Goal: Obtain resource: Obtain resource

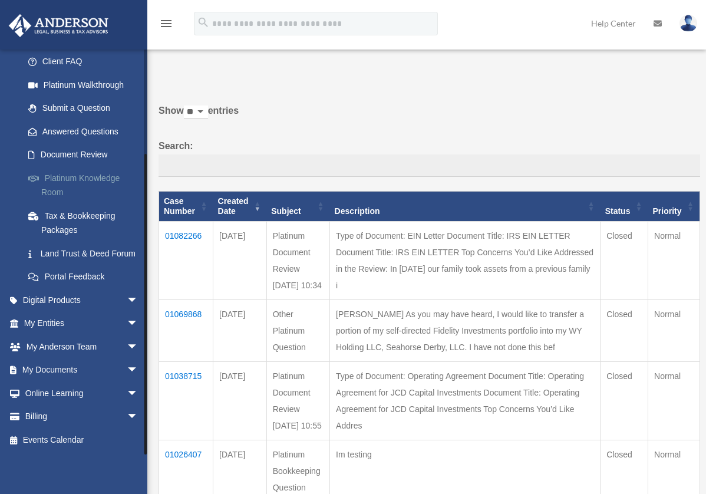
scroll to position [133, 0]
click at [127, 371] on span "arrow_drop_down" at bounding box center [139, 370] width 24 height 24
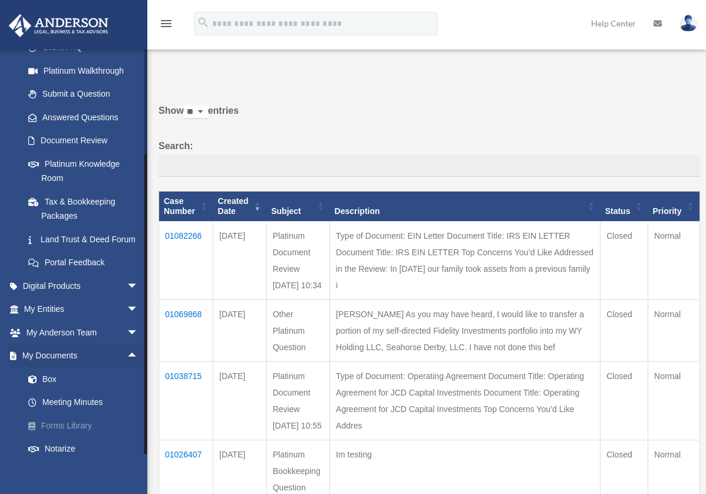
click at [81, 435] on link "Forms Library" at bounding box center [86, 426] width 140 height 24
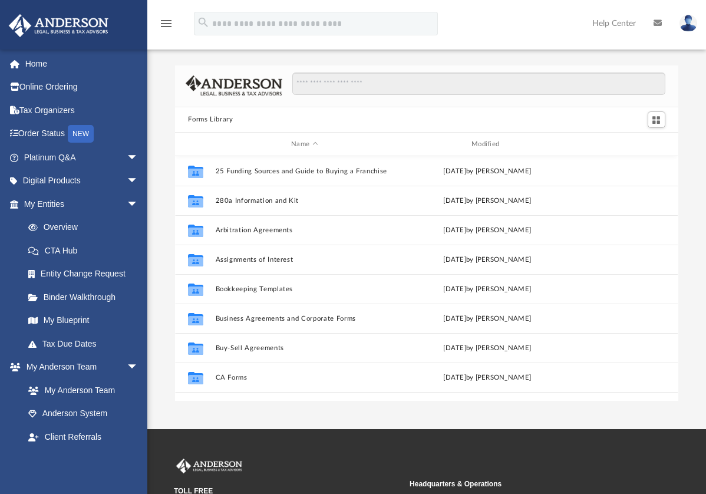
scroll to position [259, 494]
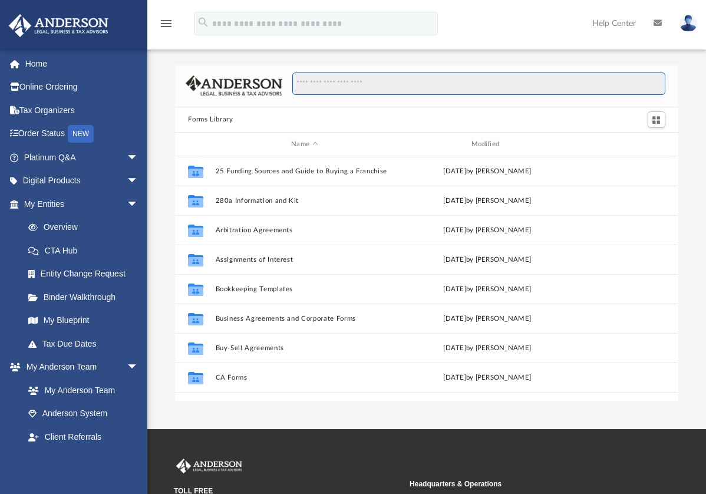
click at [322, 85] on input "Search files and folders" at bounding box center [478, 83] width 373 height 22
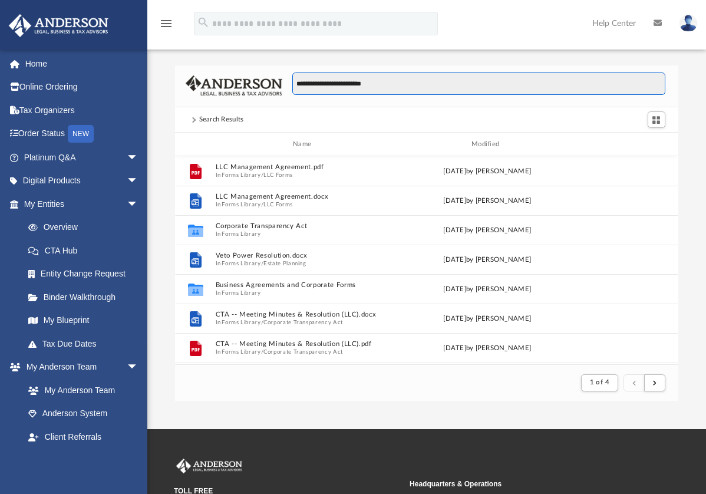
scroll to position [223, 494]
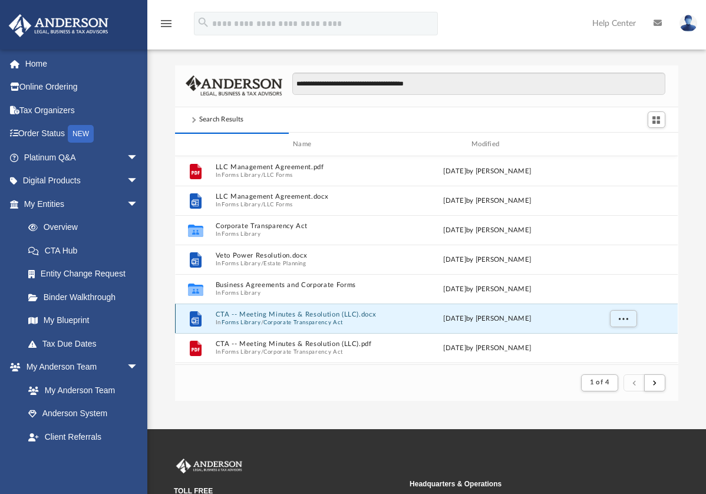
click at [296, 317] on button "CTA -- Meeting Minutes & Resolution (LLC).docx" at bounding box center [305, 315] width 178 height 8
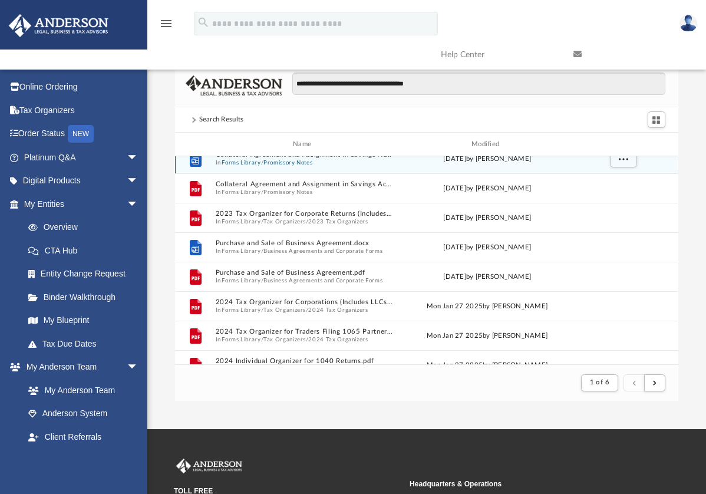
scroll to position [177, 0]
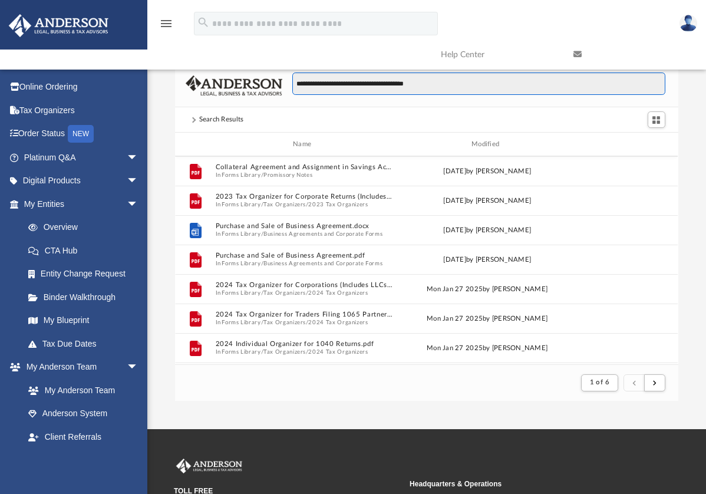
drag, startPoint x: 373, startPoint y: 82, endPoint x: 247, endPoint y: 89, distance: 126.8
click at [247, 89] on div "**********" at bounding box center [426, 86] width 502 height 42
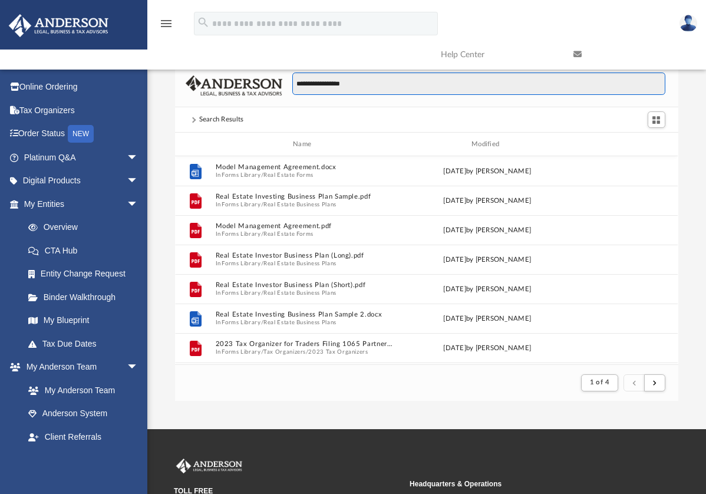
scroll to position [471, 0]
click at [296, 82] on input "**********" at bounding box center [478, 83] width 373 height 22
type input "**********"
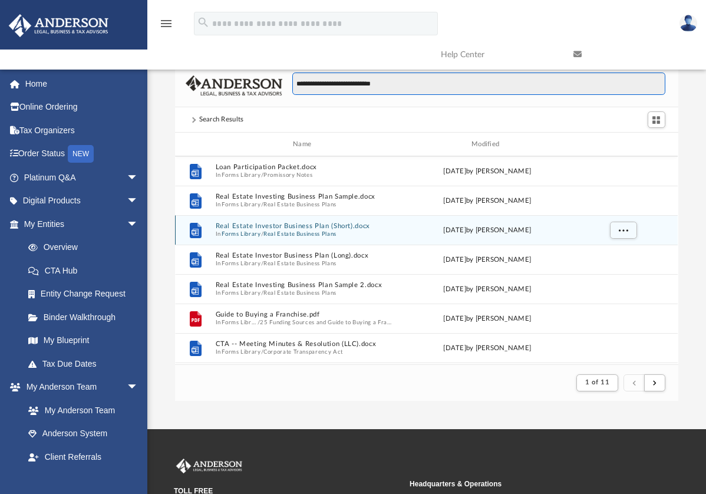
scroll to position [1060, 0]
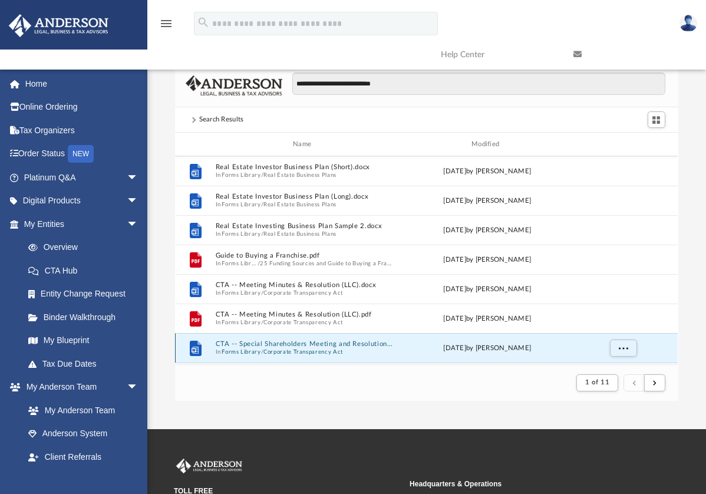
click at [282, 341] on button "CTA -- Special Shareholders Meeting and Resolution (Corp).docx" at bounding box center [305, 344] width 178 height 8
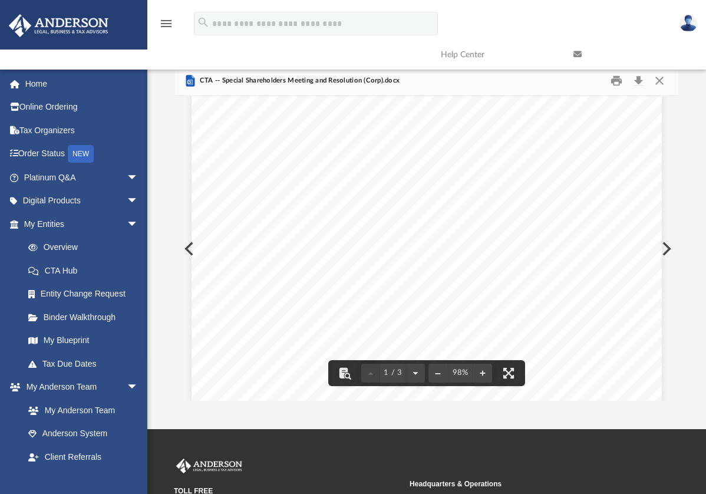
scroll to position [295, 0]
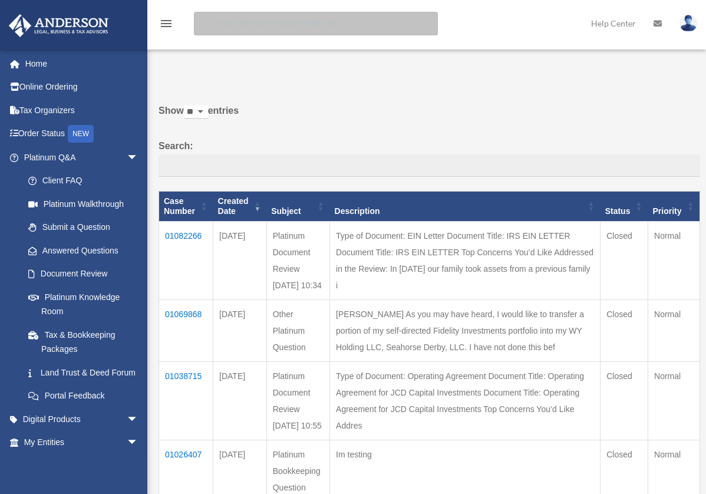
click at [301, 21] on input "search" at bounding box center [316, 24] width 244 height 24
type input "**********"
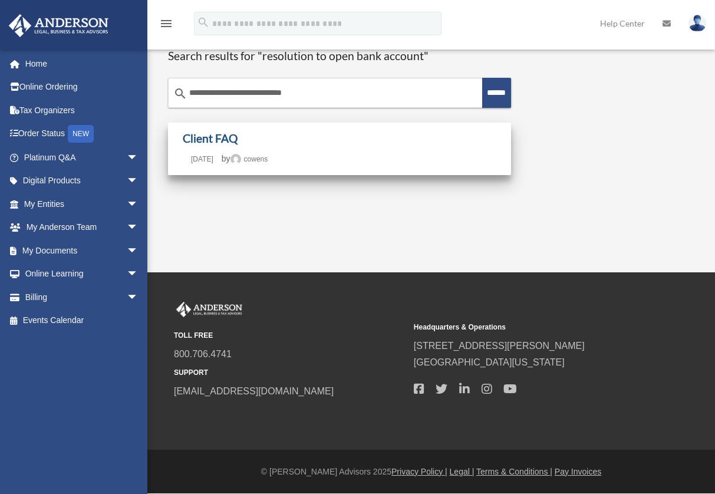
click at [197, 141] on link "Client FAQ" at bounding box center [210, 138] width 55 height 14
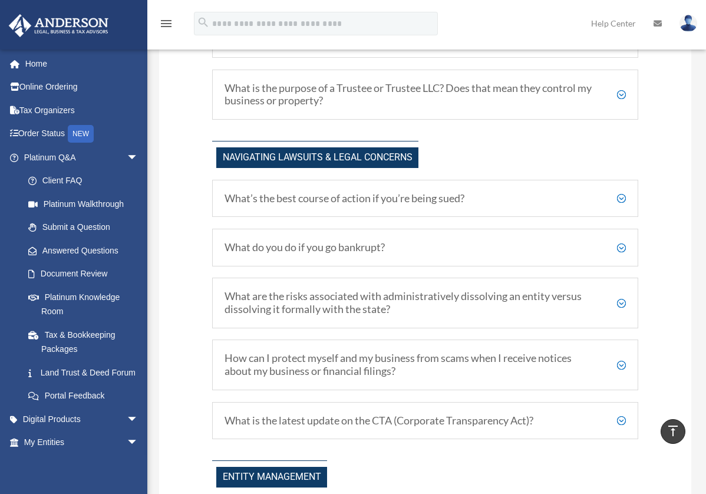
scroll to position [1077, 0]
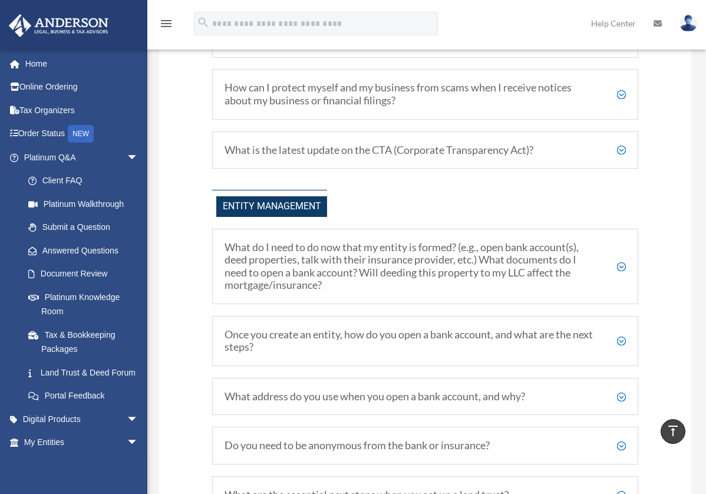
click at [370, 281] on h5 "What do I need to do now that my entity is formed? (e.g., open bank account(s),…" at bounding box center [424, 266] width 401 height 51
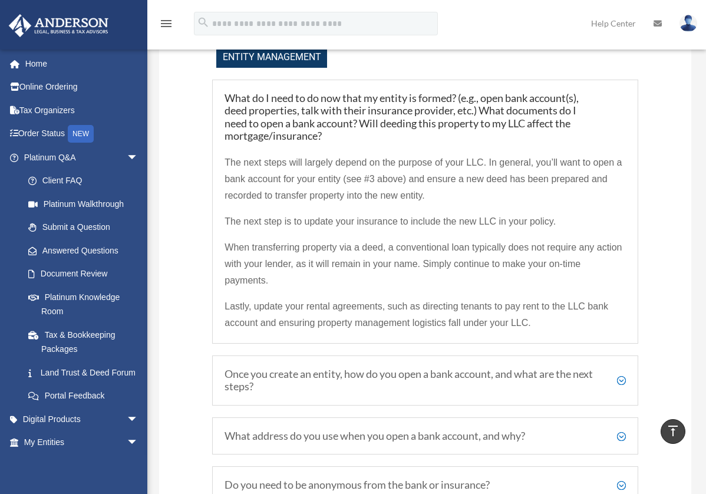
scroll to position [1254, 0]
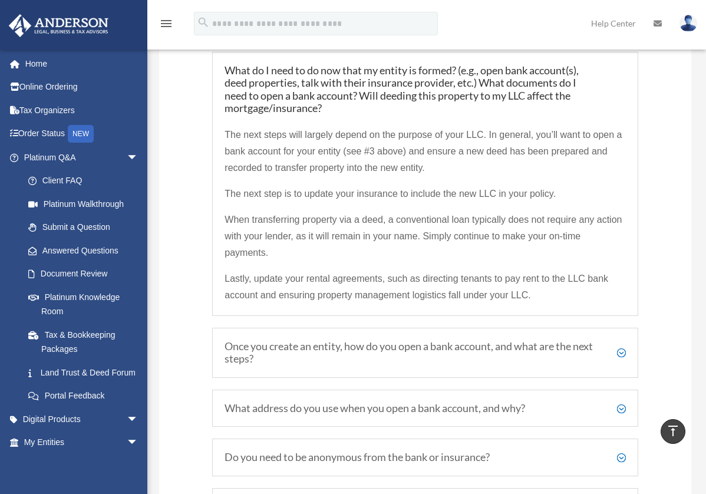
click at [385, 348] on h5 "Once you create an entity, how do you open a bank account, and what are the nex…" at bounding box center [424, 352] width 401 height 25
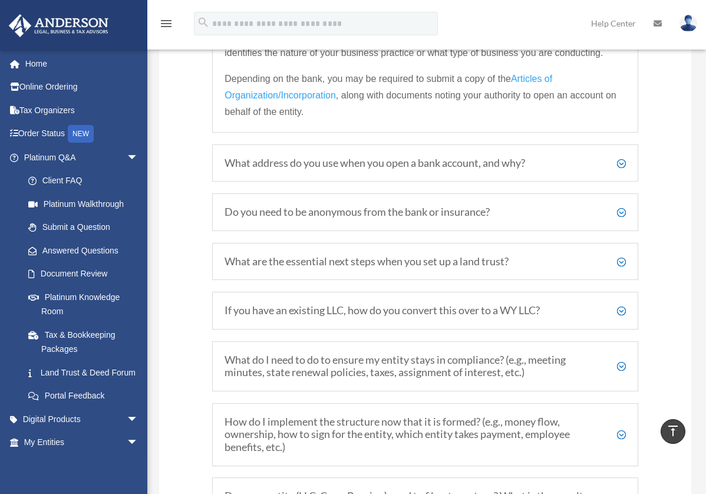
scroll to position [1165, 0]
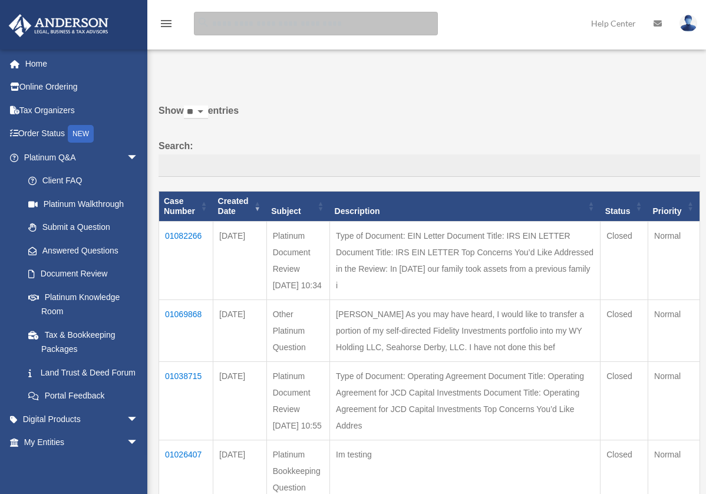
click at [253, 24] on input "search" at bounding box center [316, 24] width 244 height 24
type input "**********"
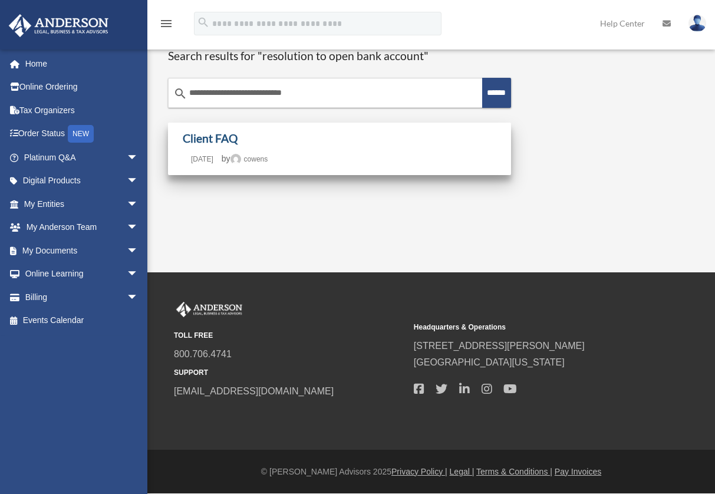
click at [196, 144] on link "Client FAQ" at bounding box center [210, 138] width 55 height 14
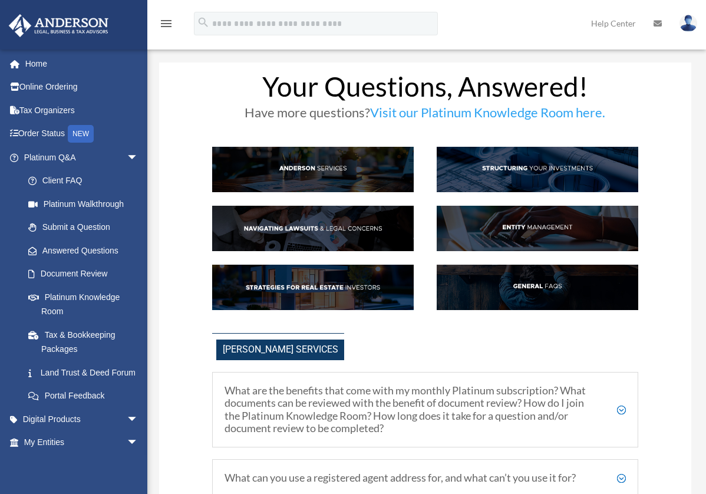
scroll to position [1077, 0]
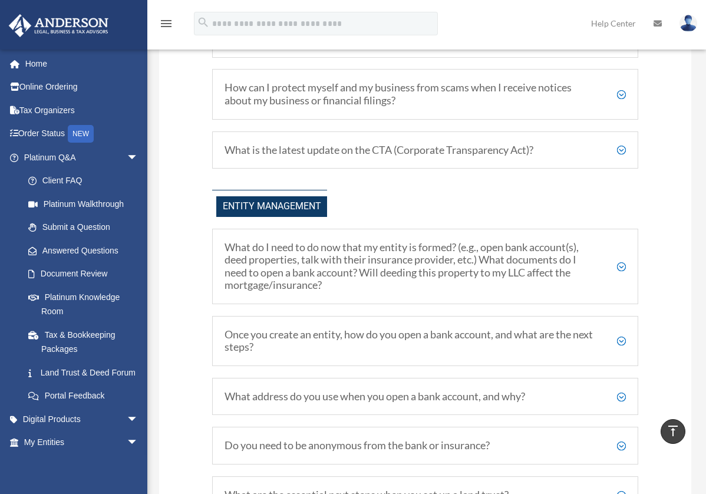
click at [618, 265] on h5 "What do I need to do now that my entity is formed? (e.g., open bank account(s),…" at bounding box center [424, 266] width 401 height 51
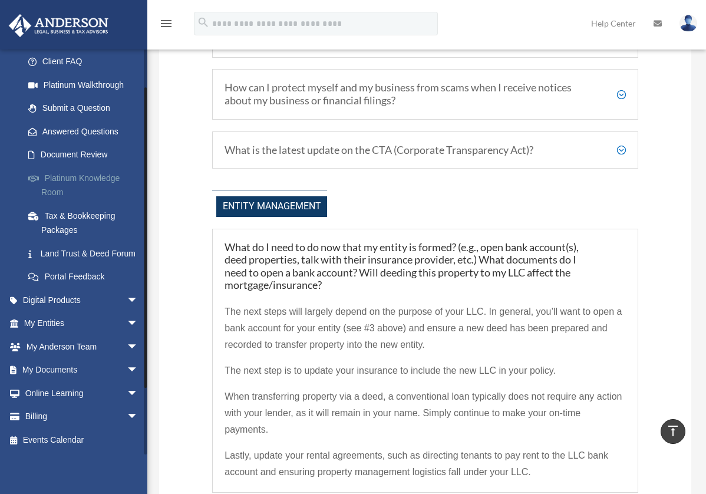
scroll to position [133, 0]
click at [127, 368] on span "arrow_drop_down" at bounding box center [139, 370] width 24 height 24
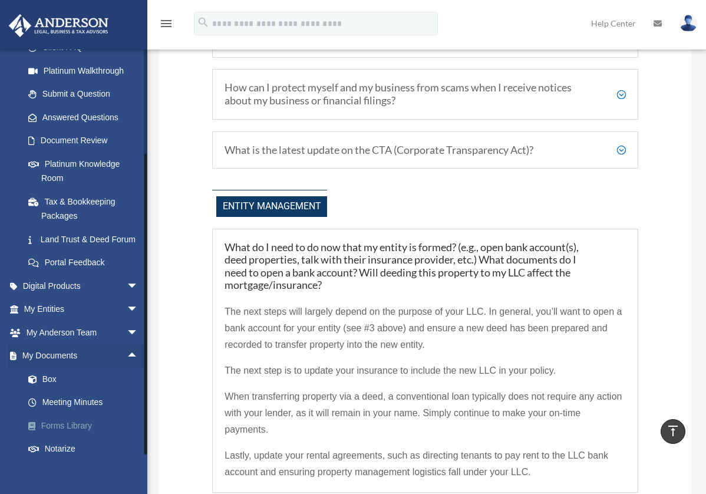
click at [74, 437] on link "Forms Library" at bounding box center [86, 426] width 140 height 24
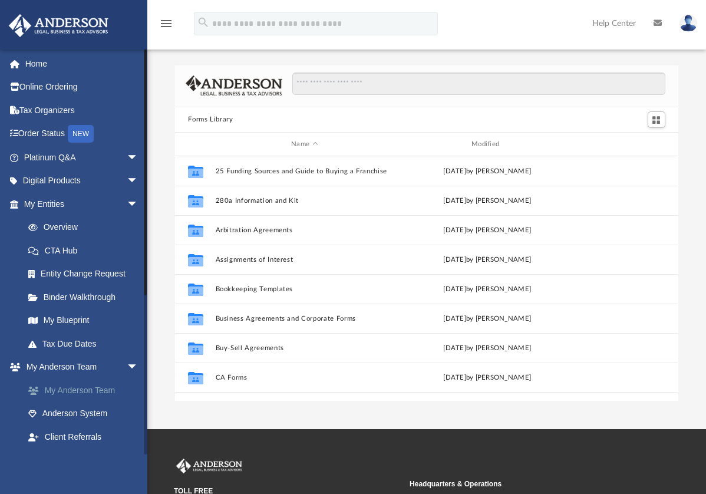
scroll to position [259, 494]
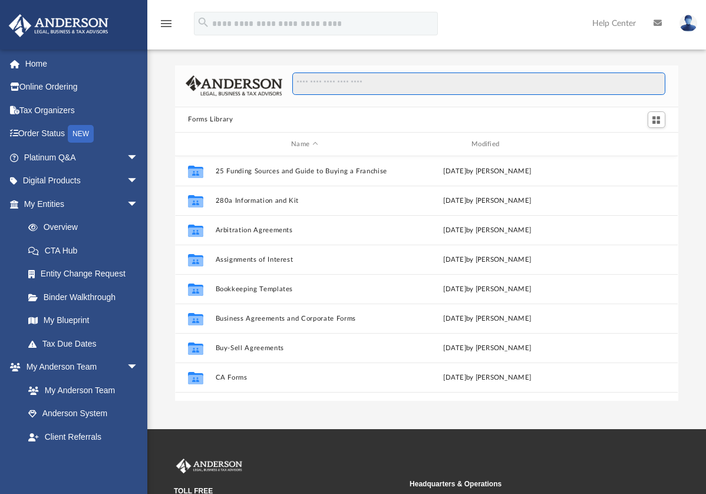
click at [326, 88] on input "Search files and folders" at bounding box center [478, 83] width 373 height 22
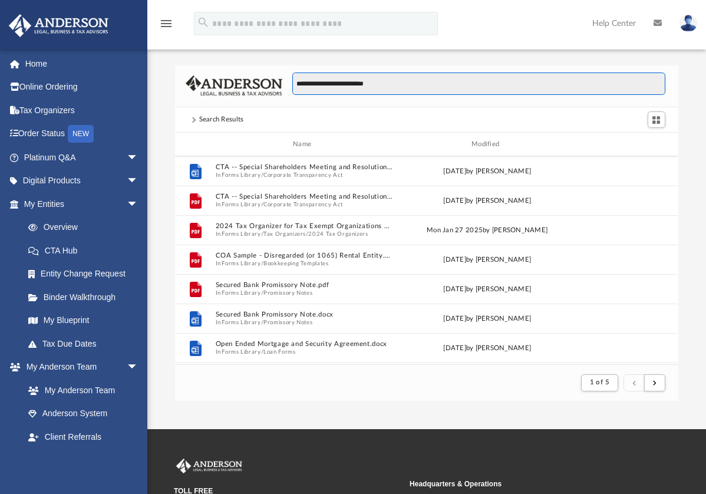
scroll to position [223, 494]
drag, startPoint x: 398, startPoint y: 87, endPoint x: 284, endPoint y: 82, distance: 114.3
click at [284, 82] on div "**********" at bounding box center [473, 89] width 383 height 34
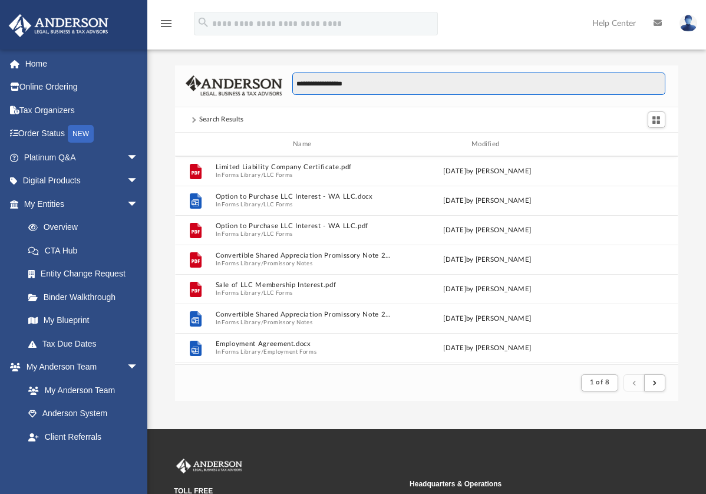
type input "**********"
